Goal: Task Accomplishment & Management: Manage account settings

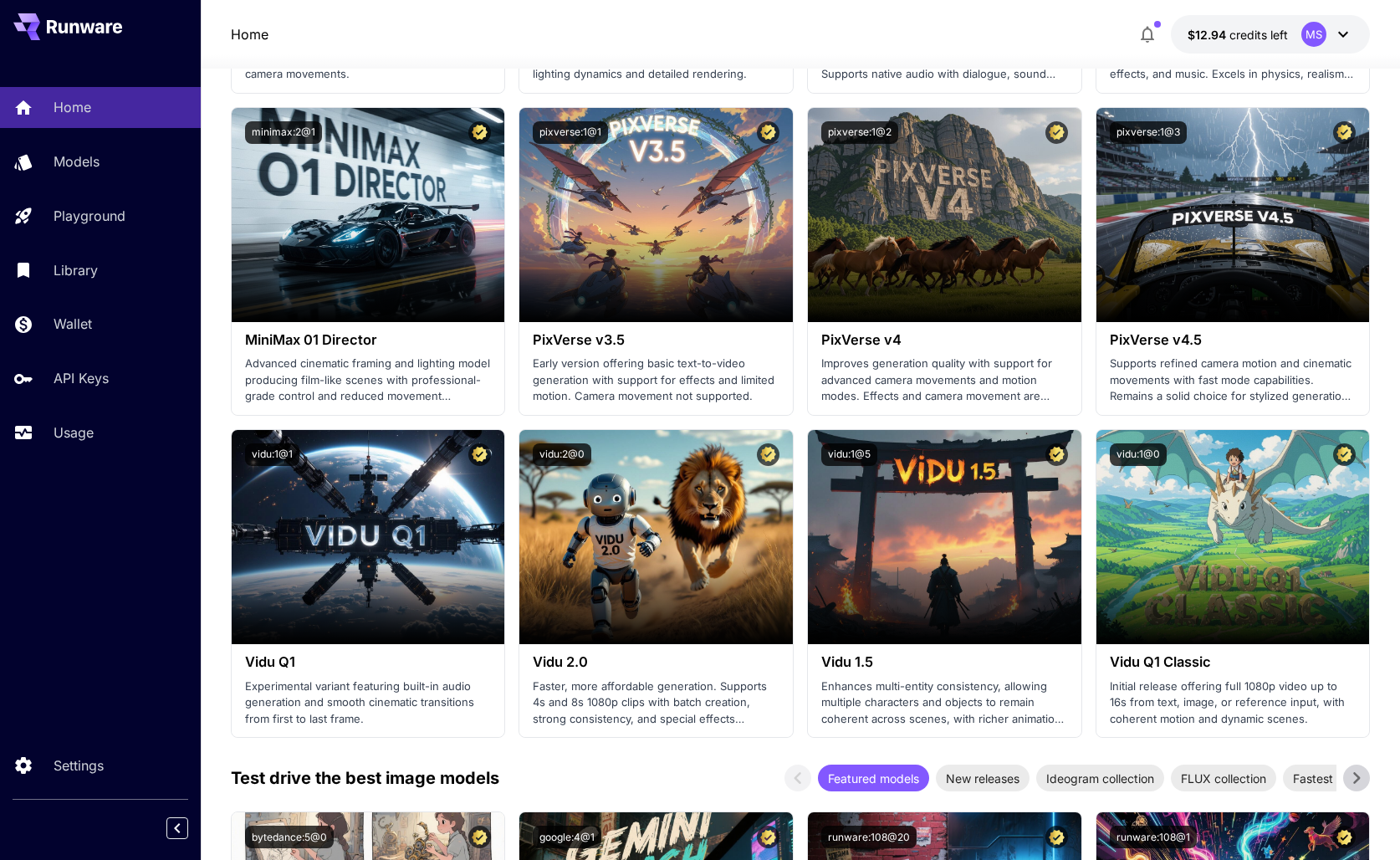
scroll to position [1303, 0]
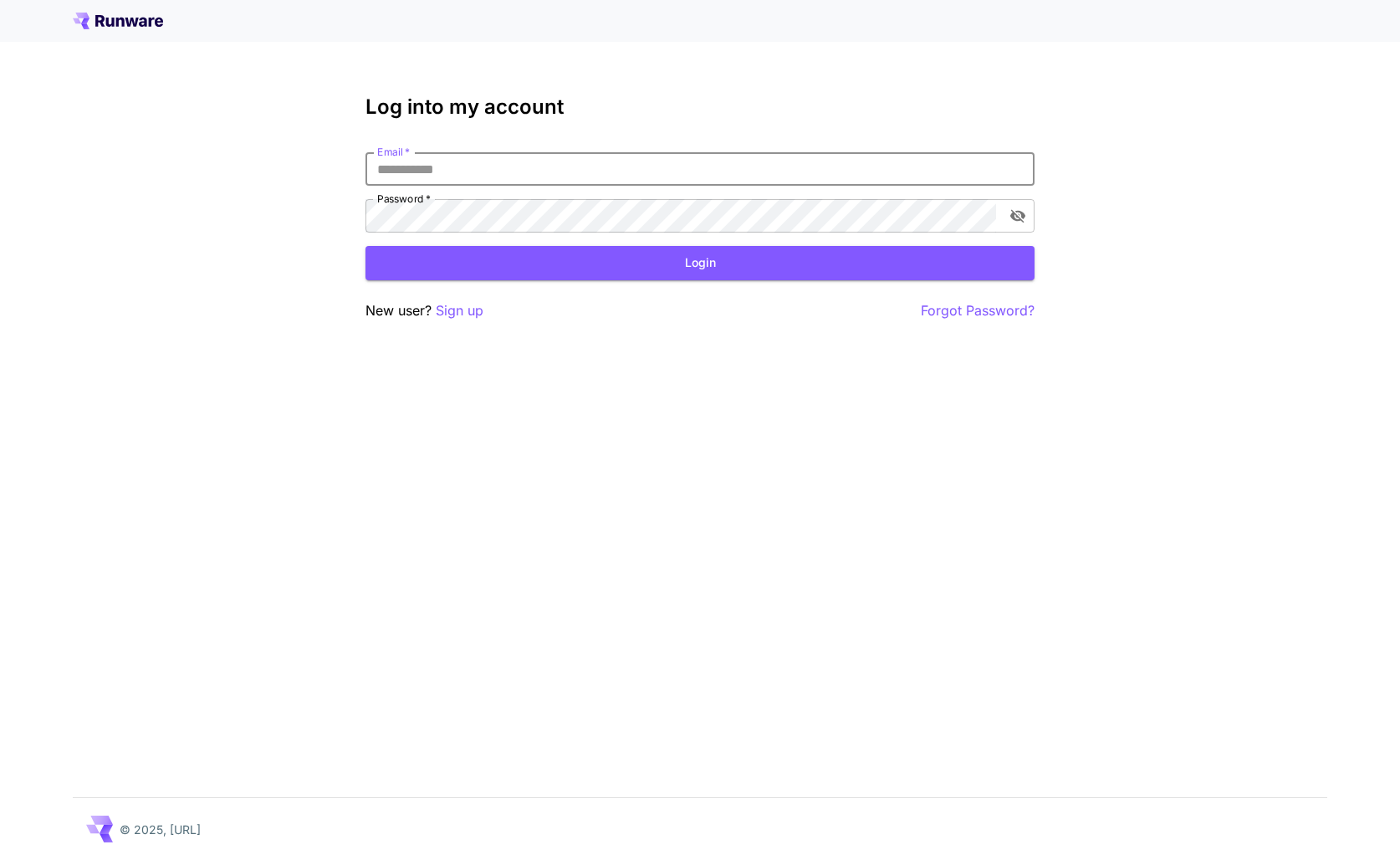
type input "**********"
click at [700, 262] on button "Login" at bounding box center [700, 263] width 670 height 35
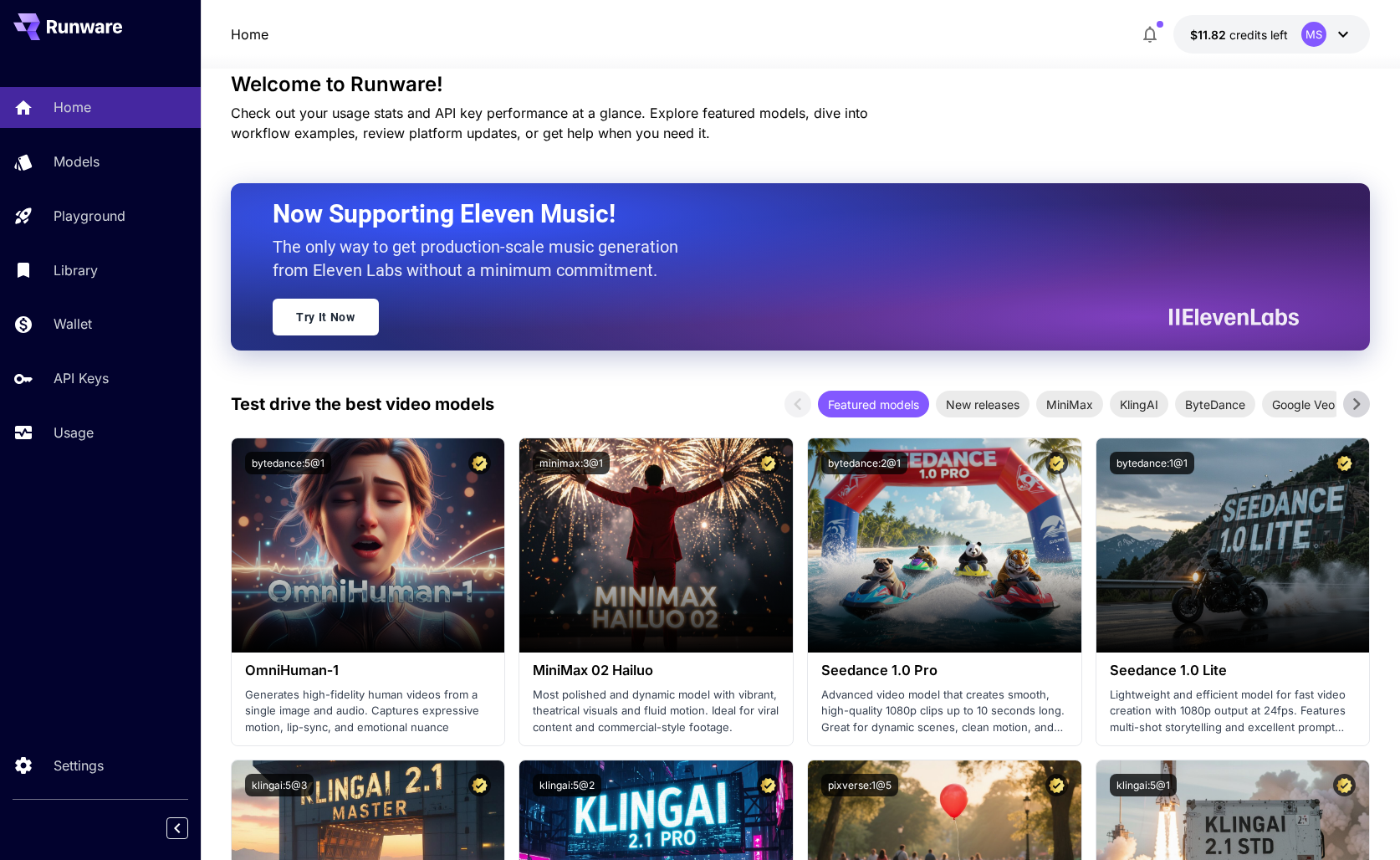
scroll to position [36, 0]
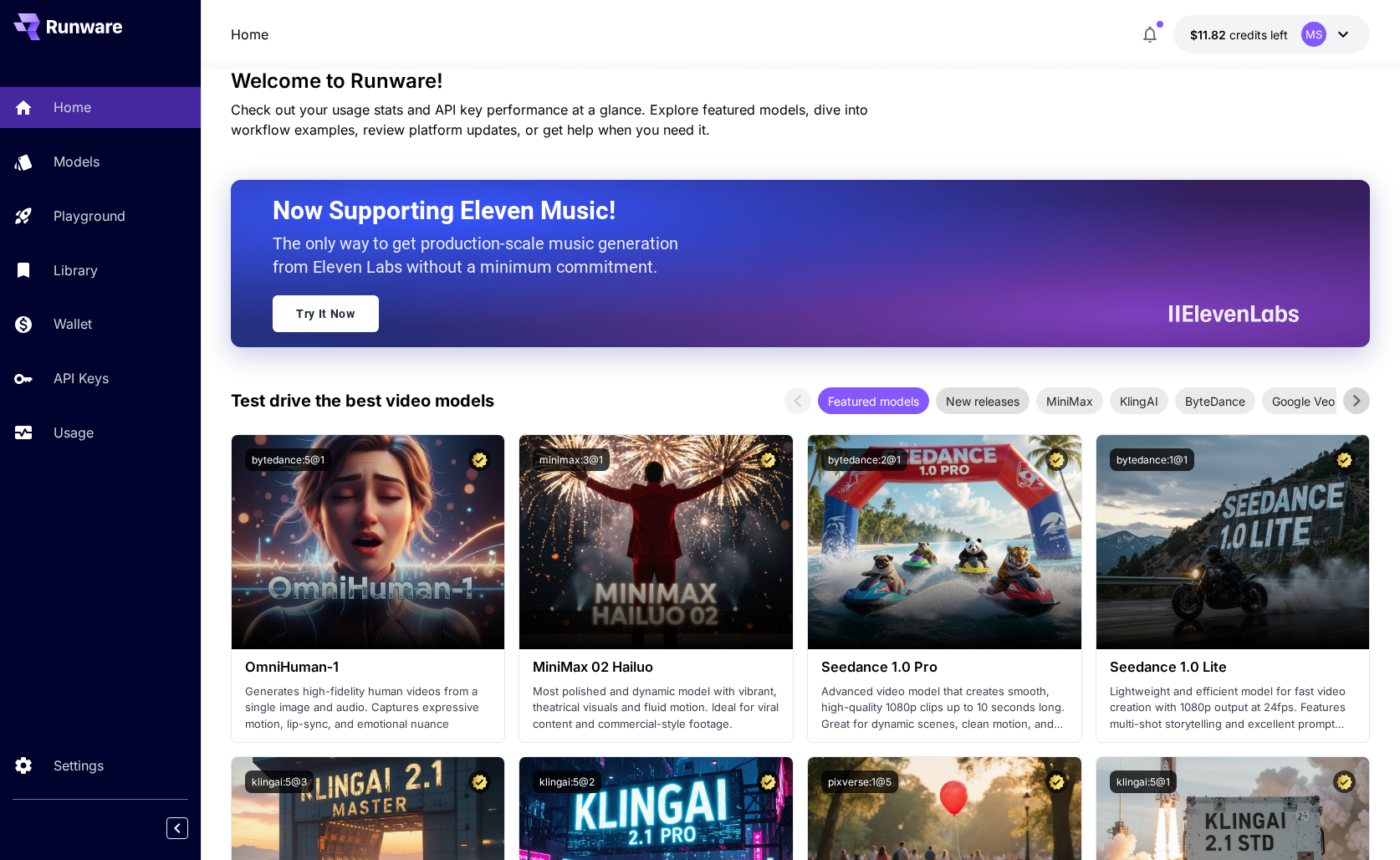
click at [985, 394] on span "New releases" at bounding box center [983, 401] width 94 height 17
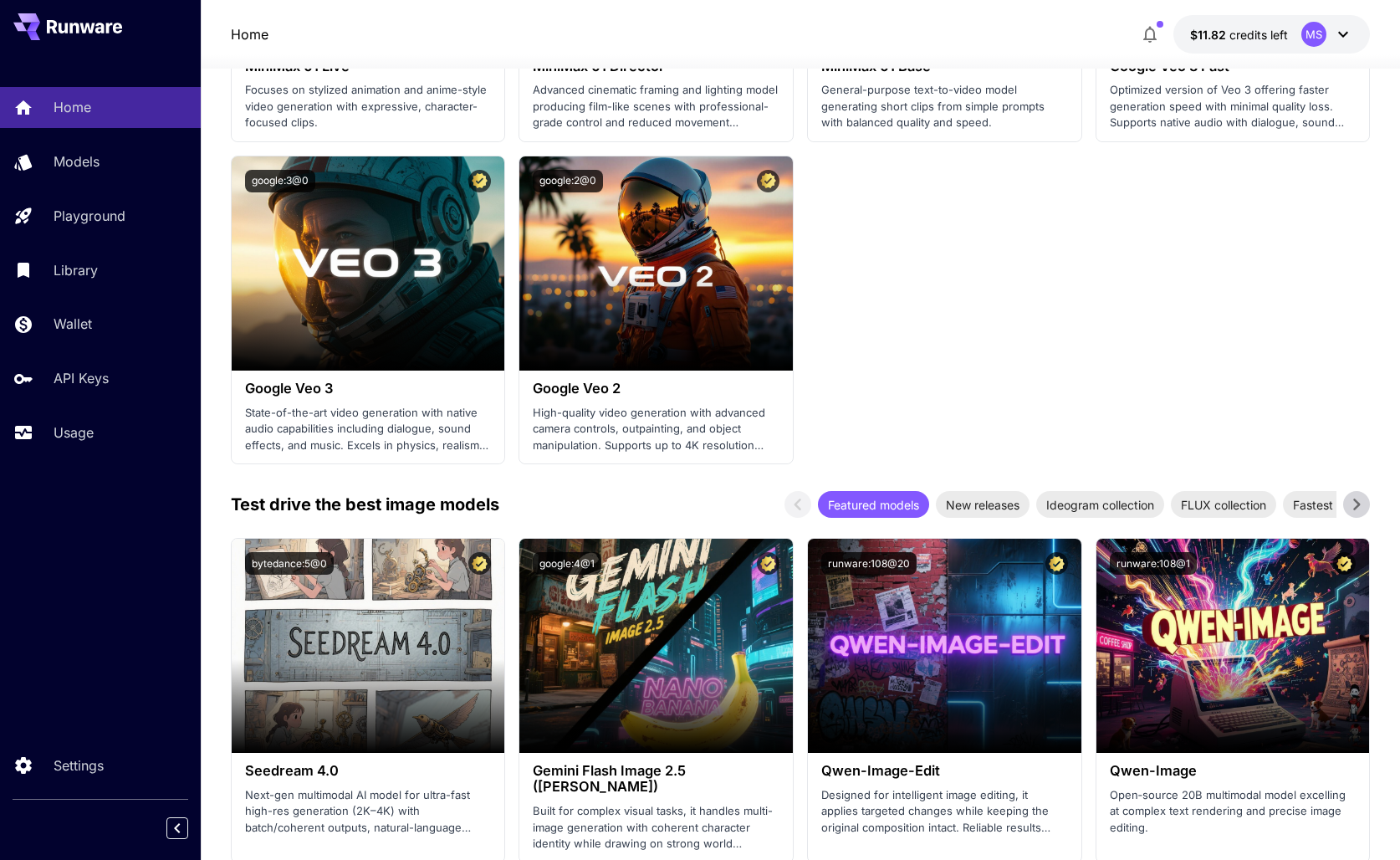
scroll to position [1656, 0]
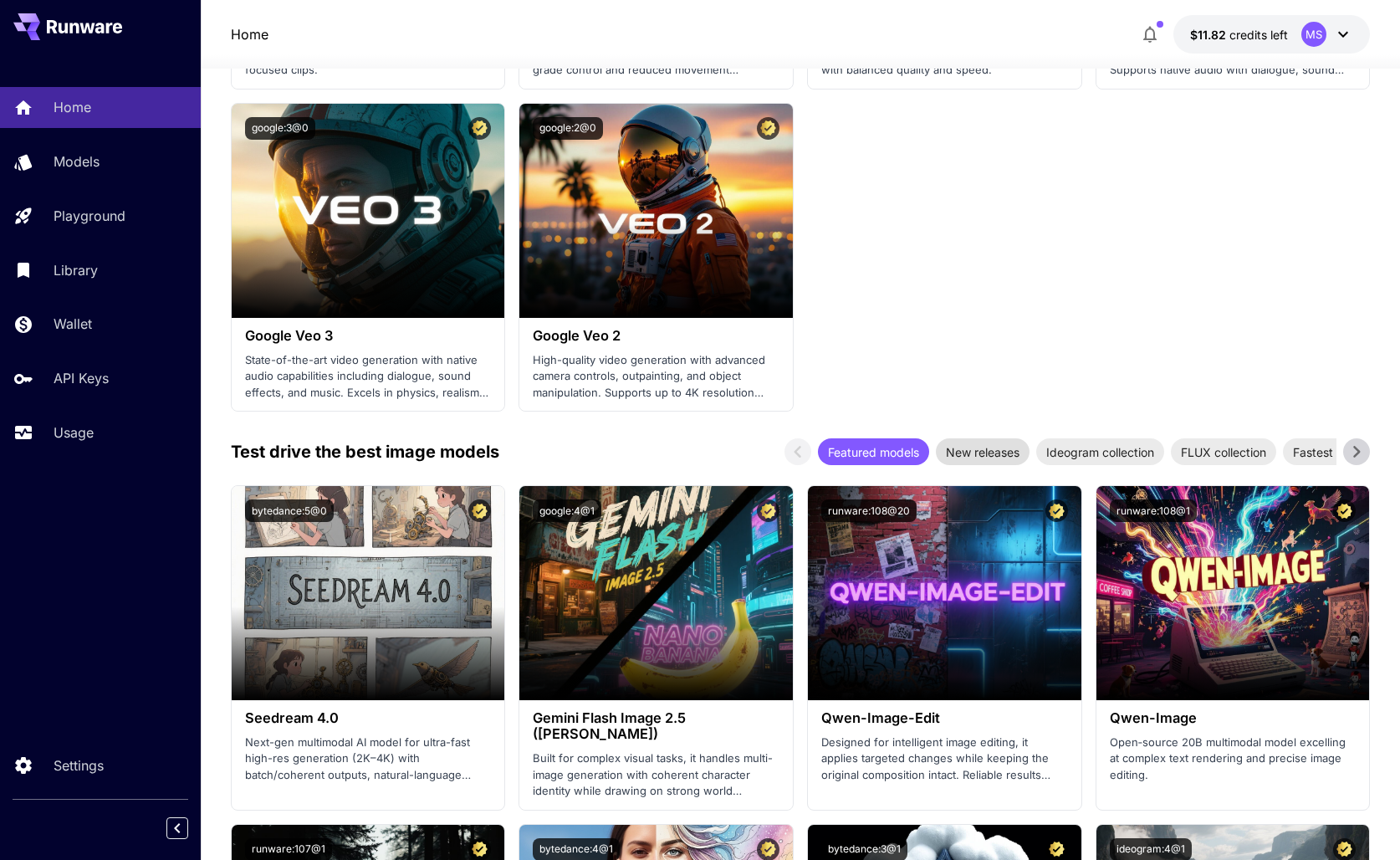
click at [995, 450] on span "New releases" at bounding box center [983, 452] width 94 height 17
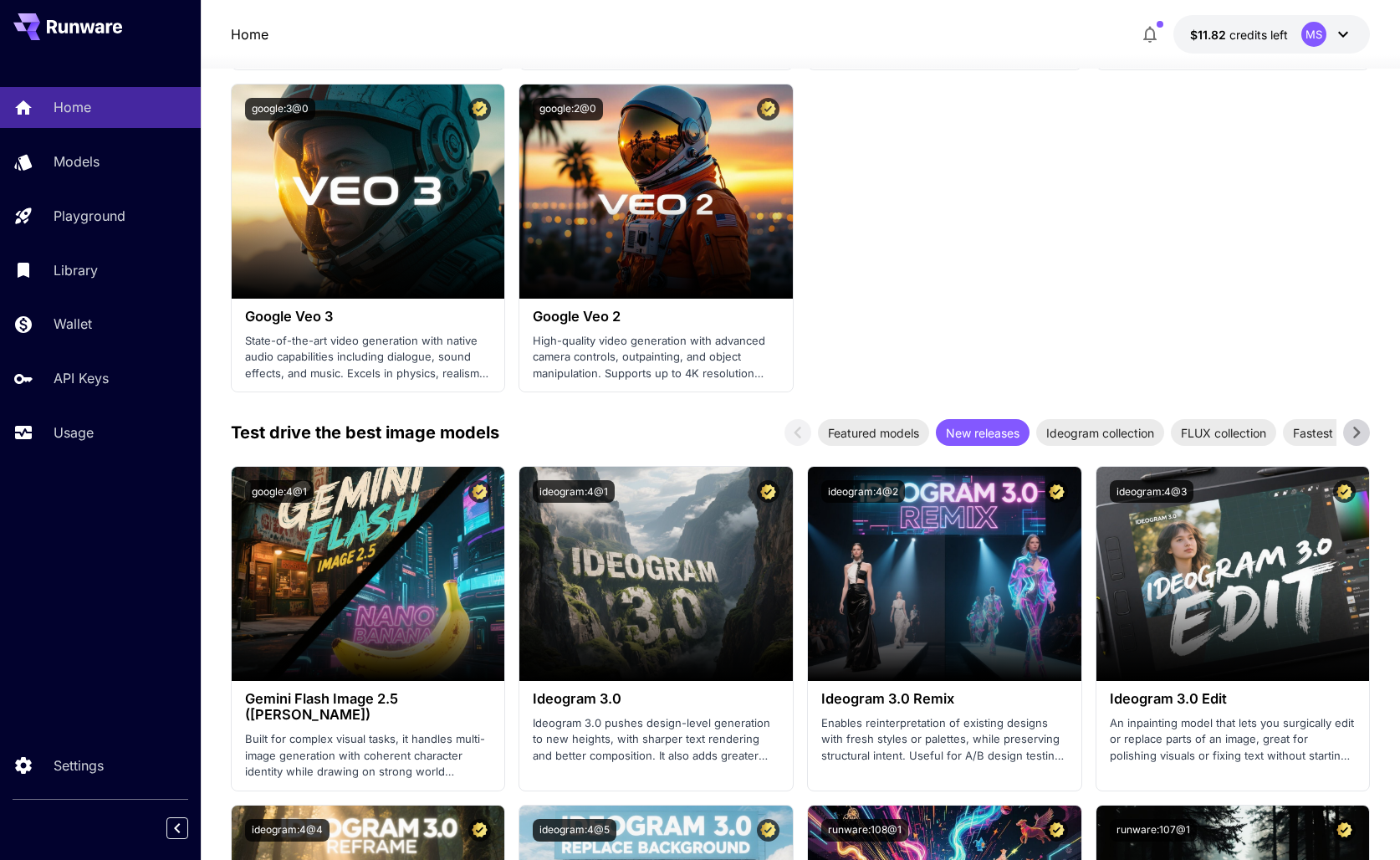
scroll to position [1684, 0]
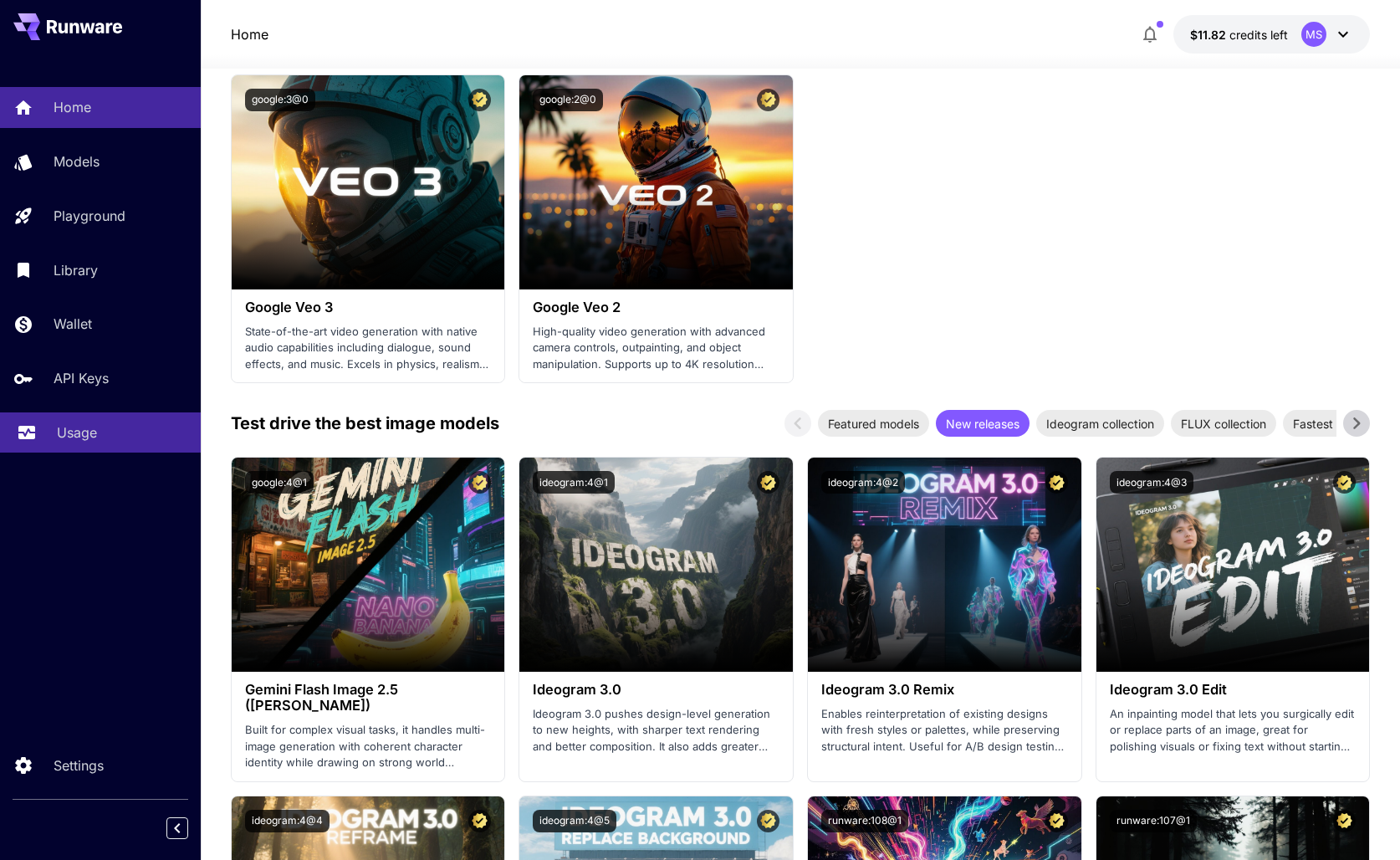
click at [105, 424] on div "Usage" at bounding box center [122, 432] width 131 height 20
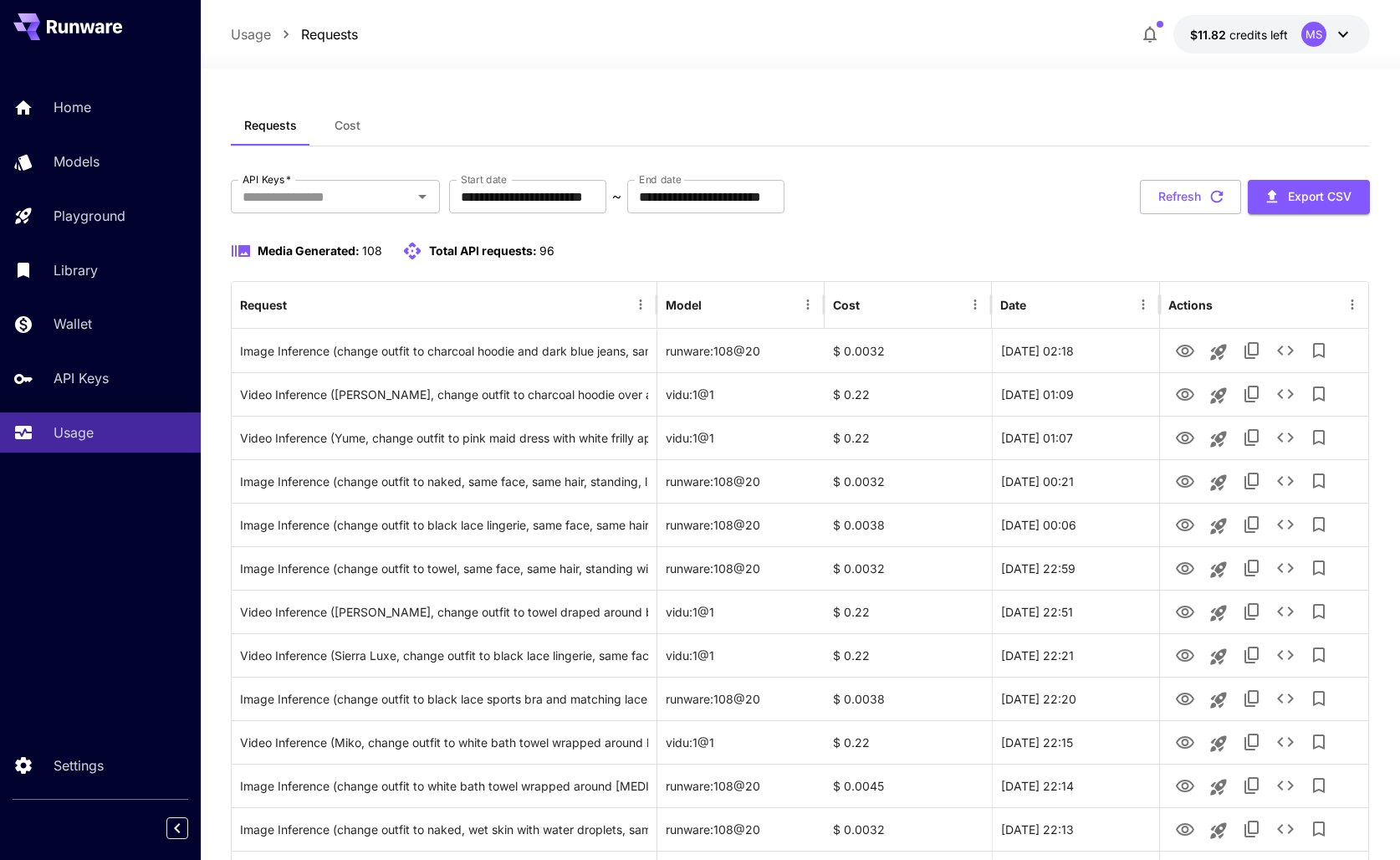
click at [1352, 38] on icon at bounding box center [1343, 34] width 20 height 20
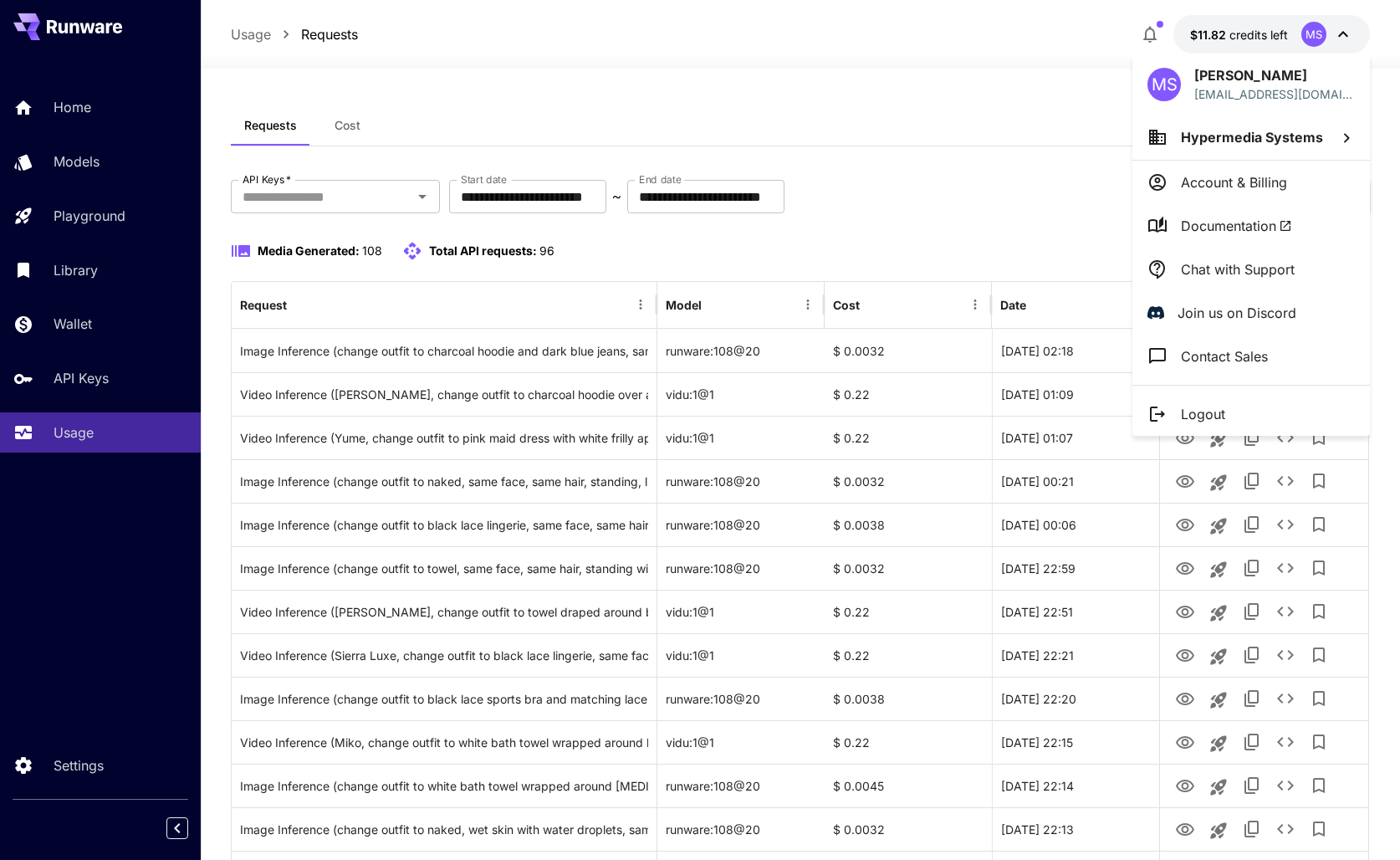
click at [981, 130] on div at bounding box center [700, 430] width 1400 height 860
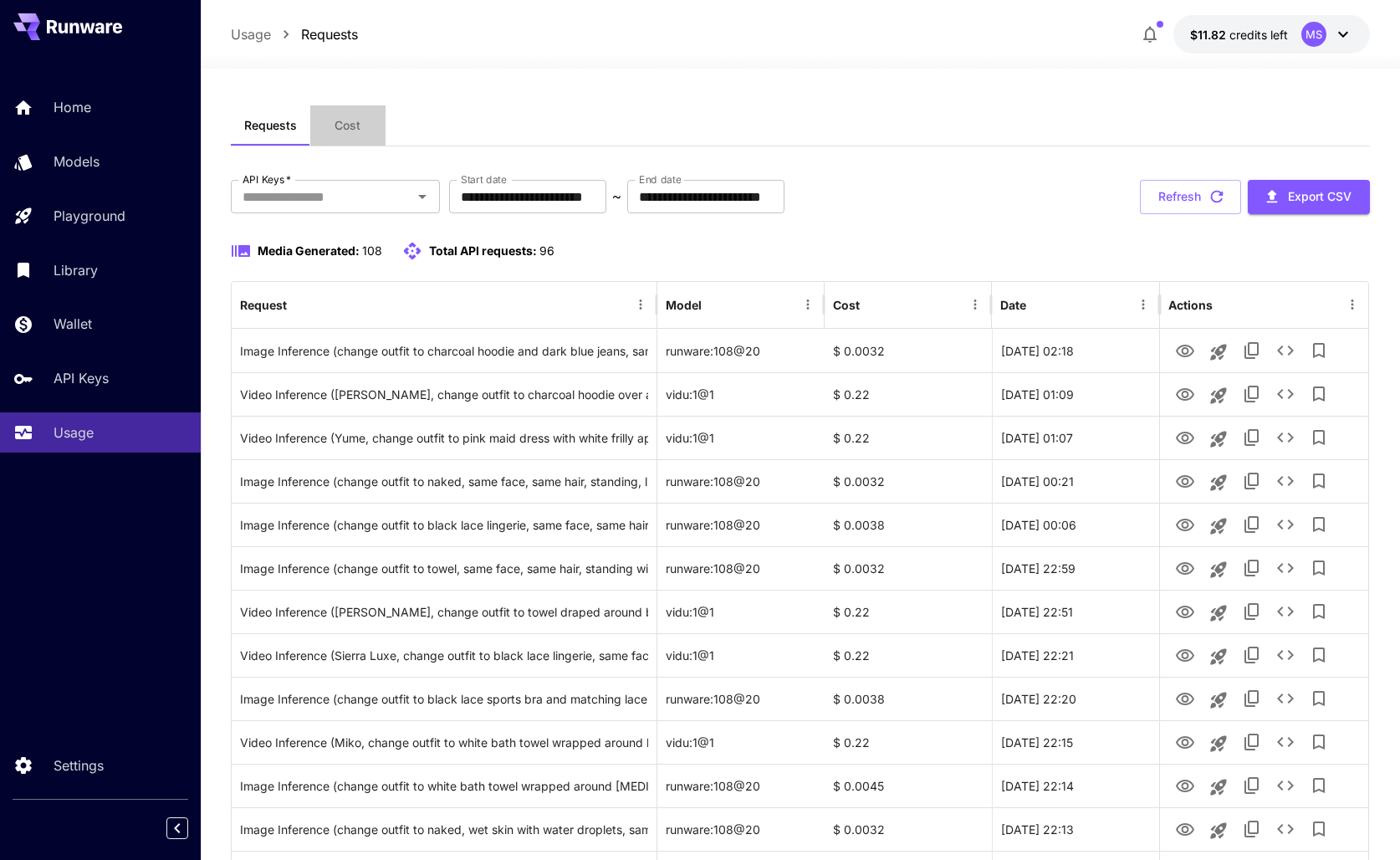
click at [353, 126] on span "Cost" at bounding box center [347, 125] width 26 height 15
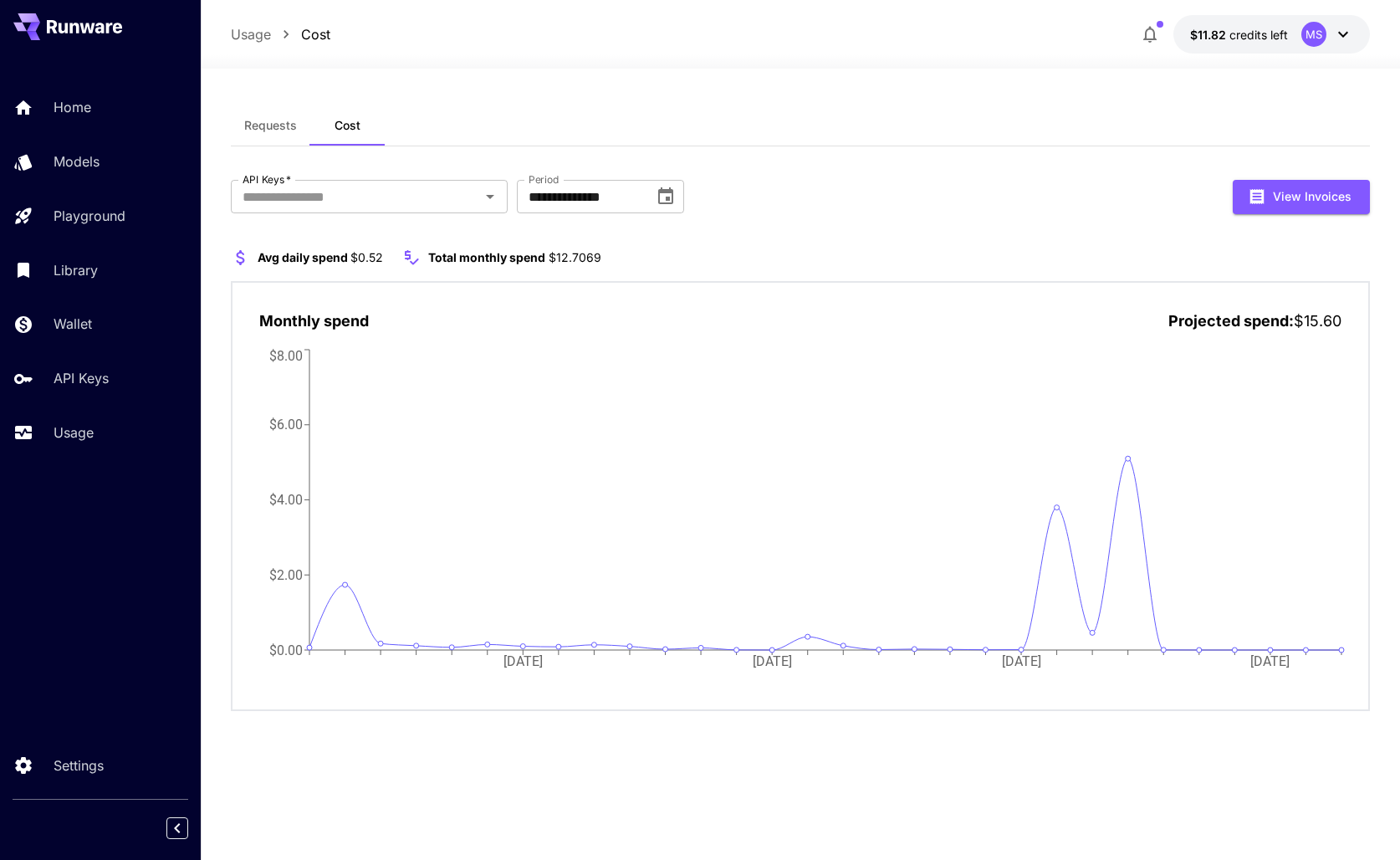
click at [861, 118] on div "Requests Cost" at bounding box center [800, 126] width 1139 height 41
click at [878, 238] on div "**********" at bounding box center [800, 445] width 1139 height 531
click at [279, 129] on span "Requests" at bounding box center [270, 125] width 53 height 15
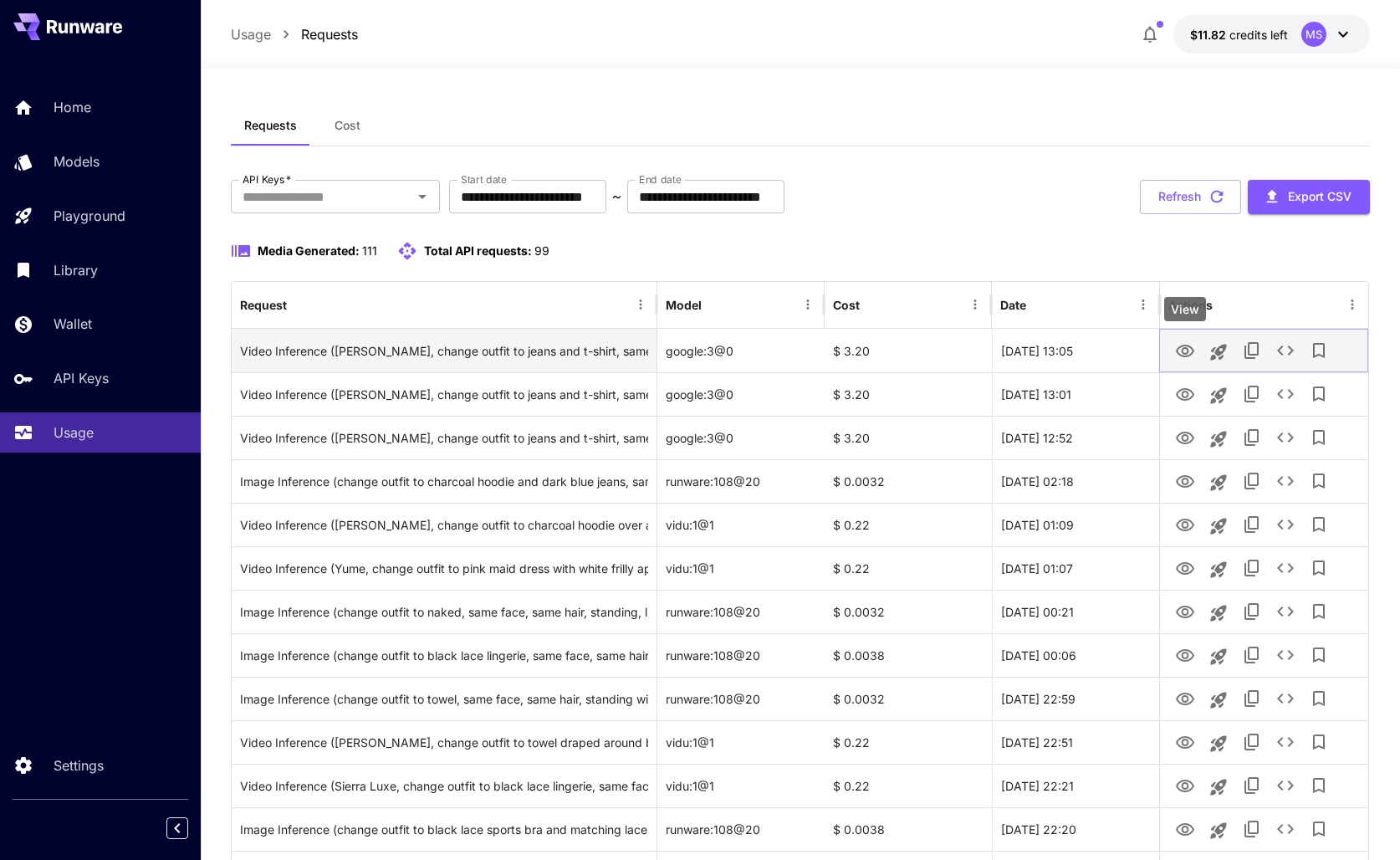
click at [1184, 349] on icon "View" at bounding box center [1185, 351] width 20 height 20
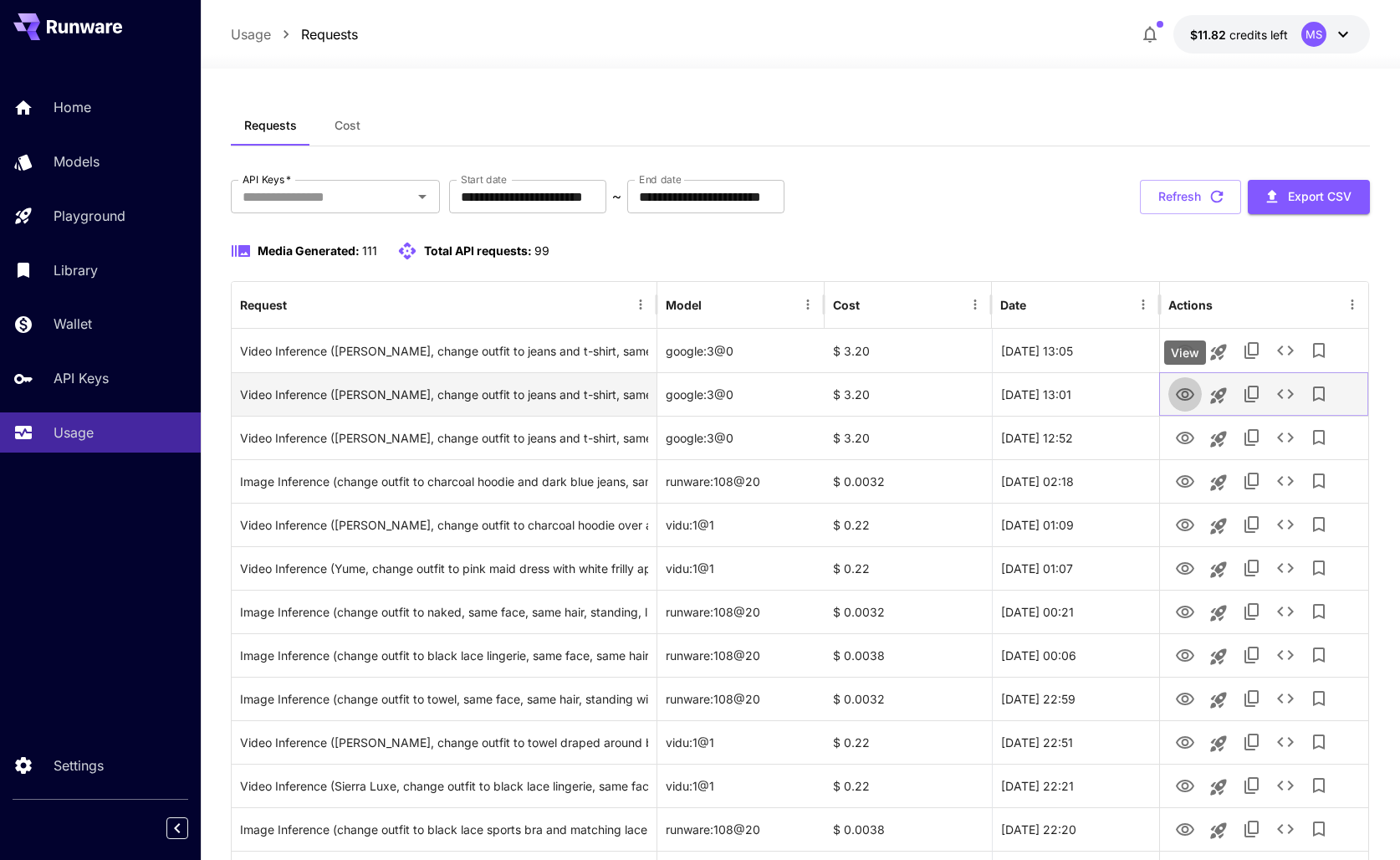
click at [1182, 394] on icon "View" at bounding box center [1185, 394] width 18 height 12
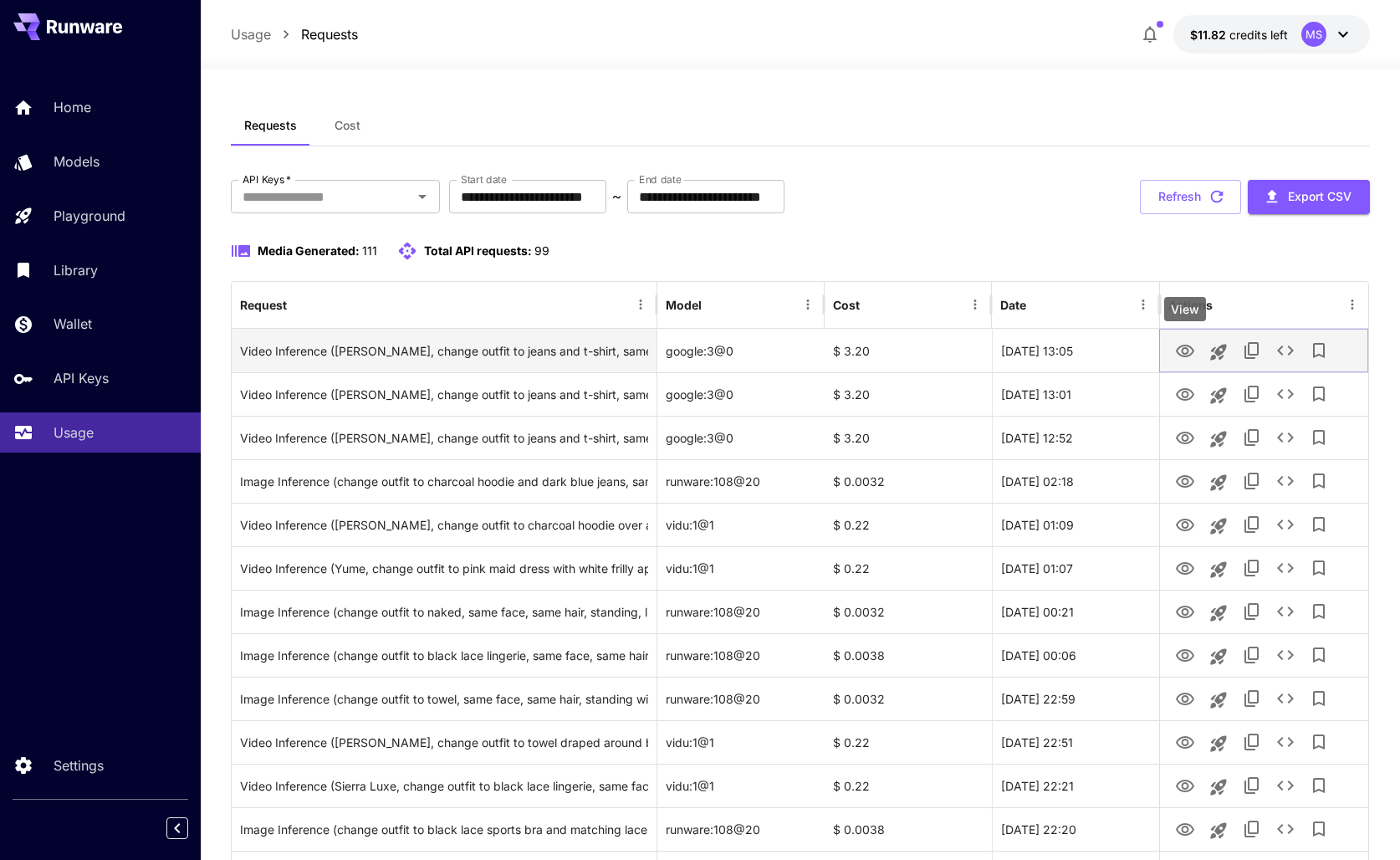
click at [1183, 350] on icon "View" at bounding box center [1185, 351] width 20 height 20
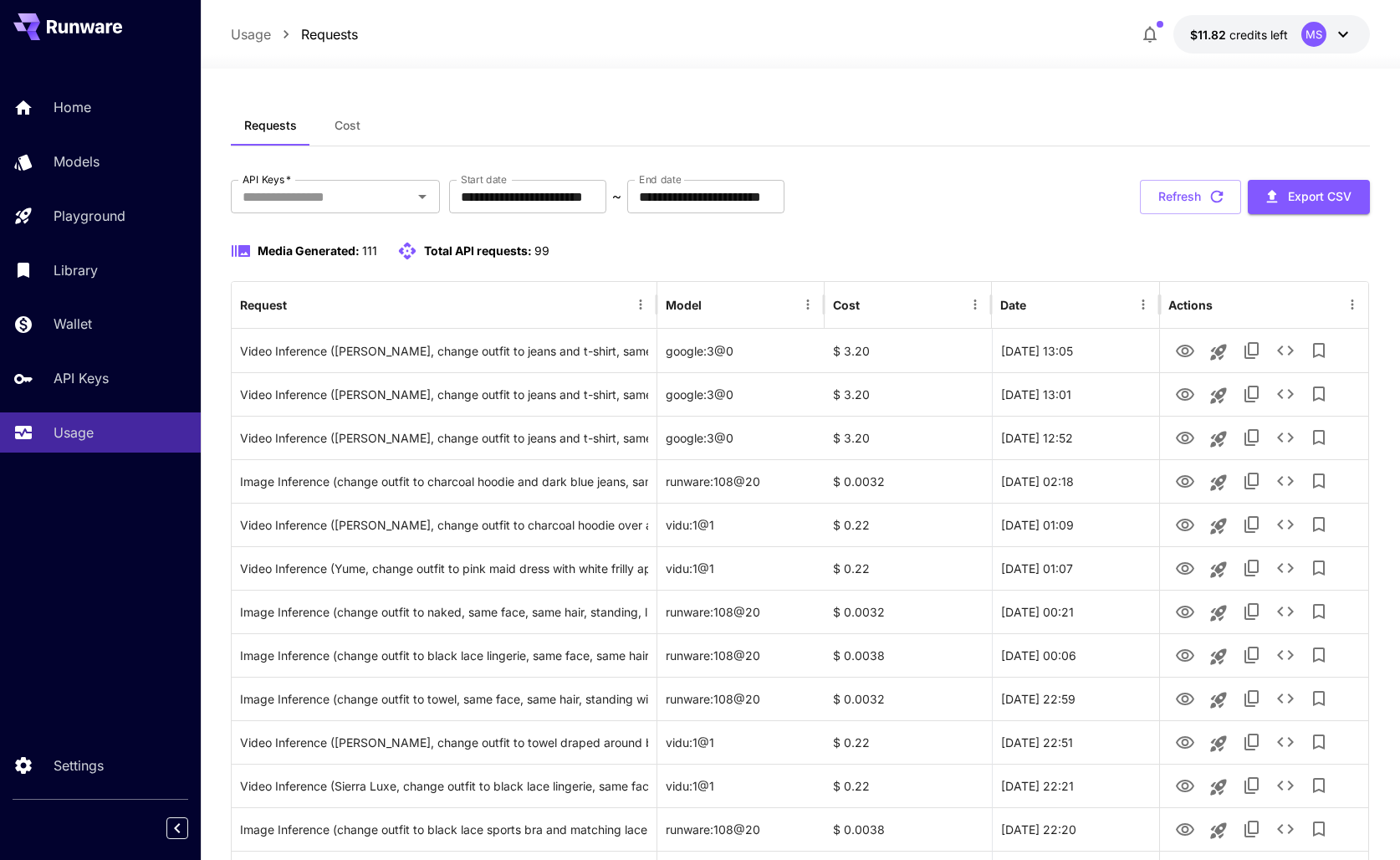
click at [1031, 212] on div "**********" at bounding box center [800, 197] width 1139 height 35
